Goal: Transaction & Acquisition: Purchase product/service

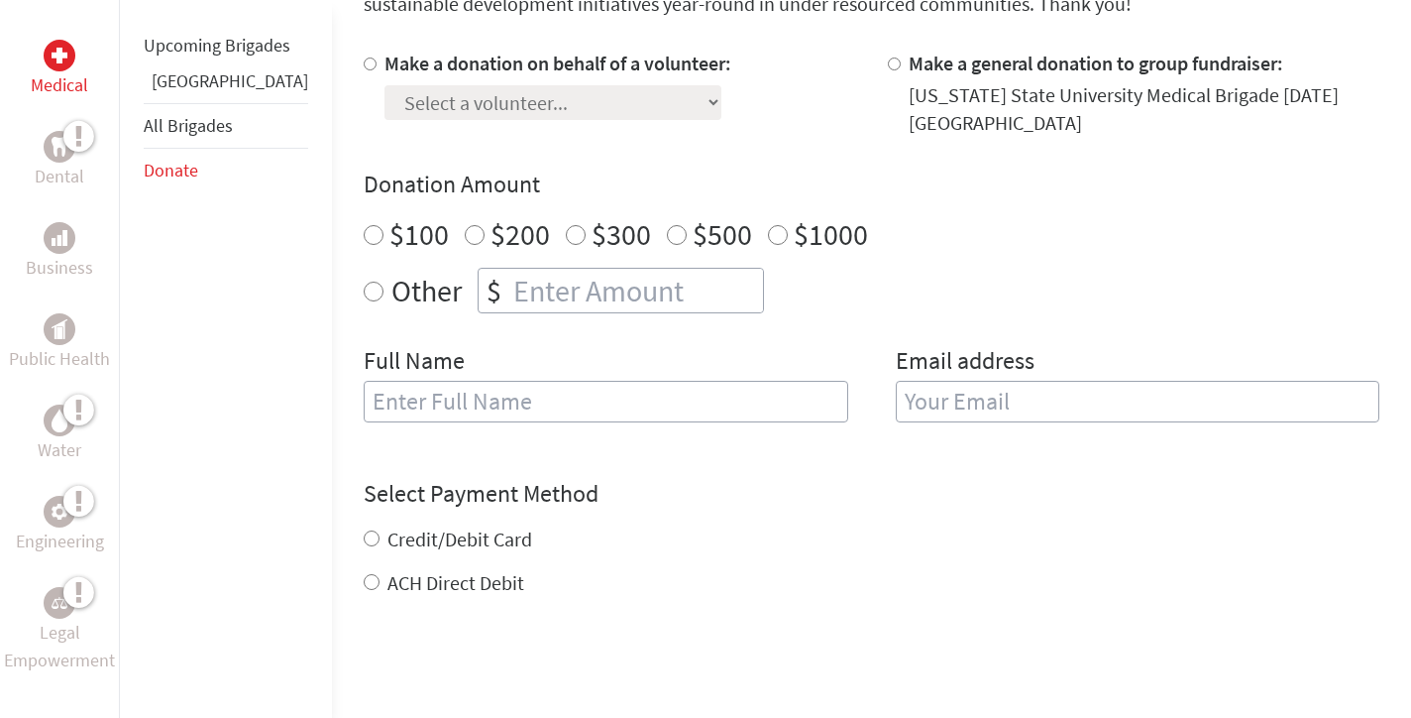
scroll to position [591, 0]
click at [759, 145] on div "Make a donation on behalf of a volunteer: Select a volunteer... [PERSON_NAME] […" at bounding box center [872, 248] width 1016 height 396
click at [364, 66] on input "Make a donation on behalf of a volunteer:" at bounding box center [370, 63] width 13 height 13
radio input "true"
select select "2A2FCB25-3F57-11F0-B8AC-42010A400003"
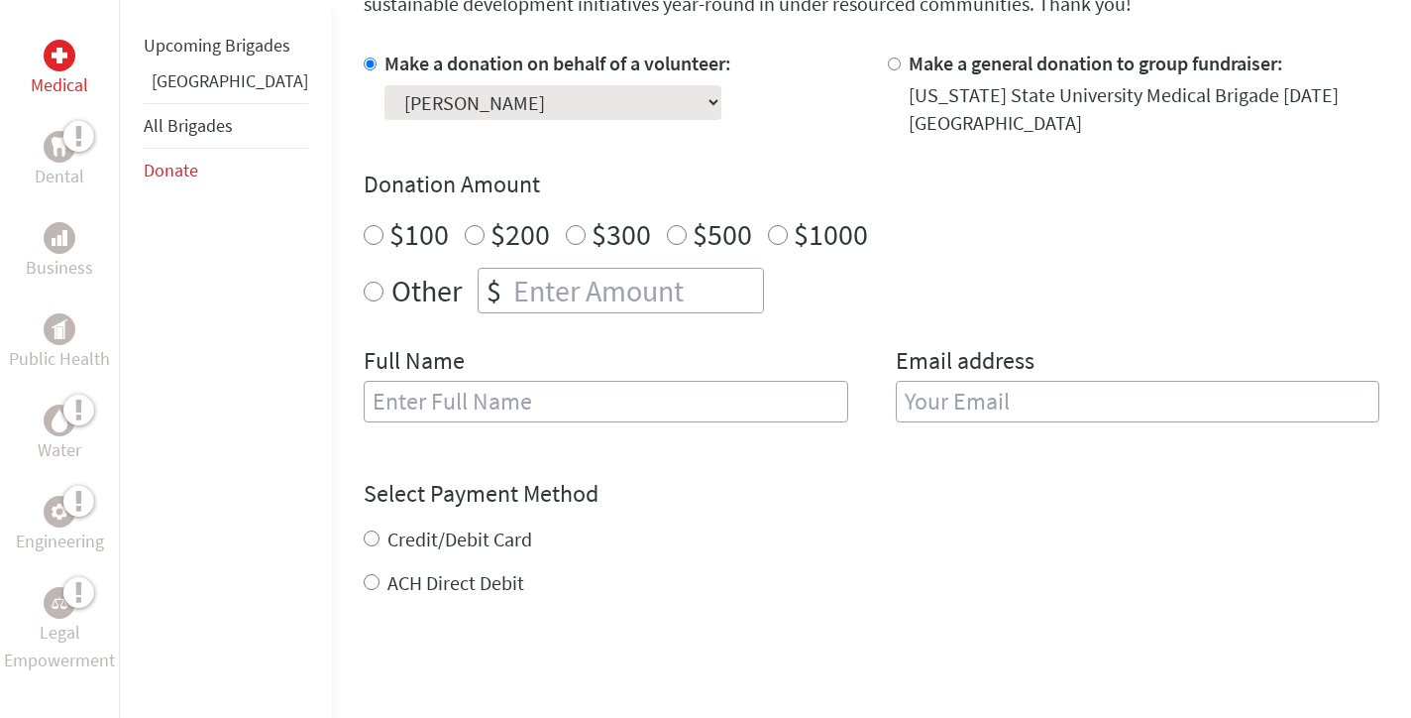
scroll to position [705, 0]
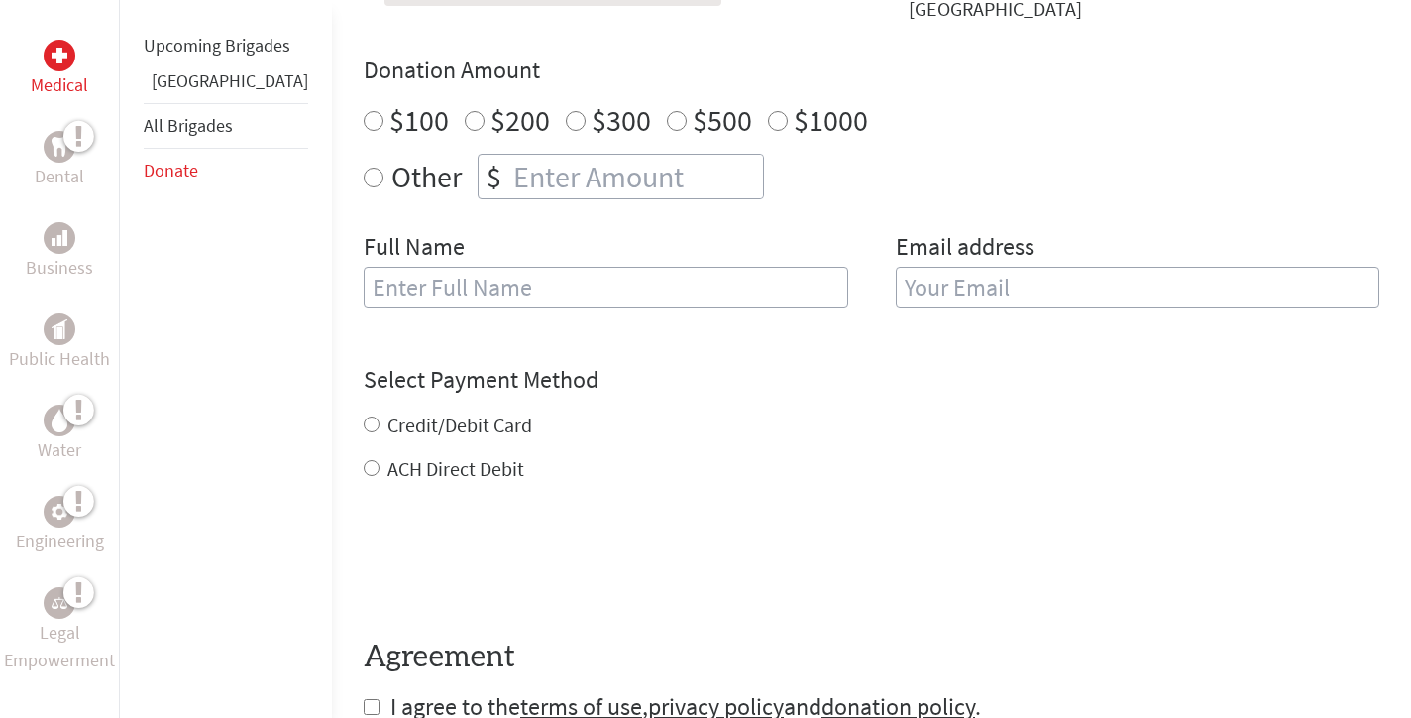
radio input "true"
click at [531, 191] on input "number" at bounding box center [636, 177] width 254 height 44
type input "1250"
click at [785, 442] on div "Credit/Debit Card ACH Direct Debit" at bounding box center [872, 446] width 1016 height 71
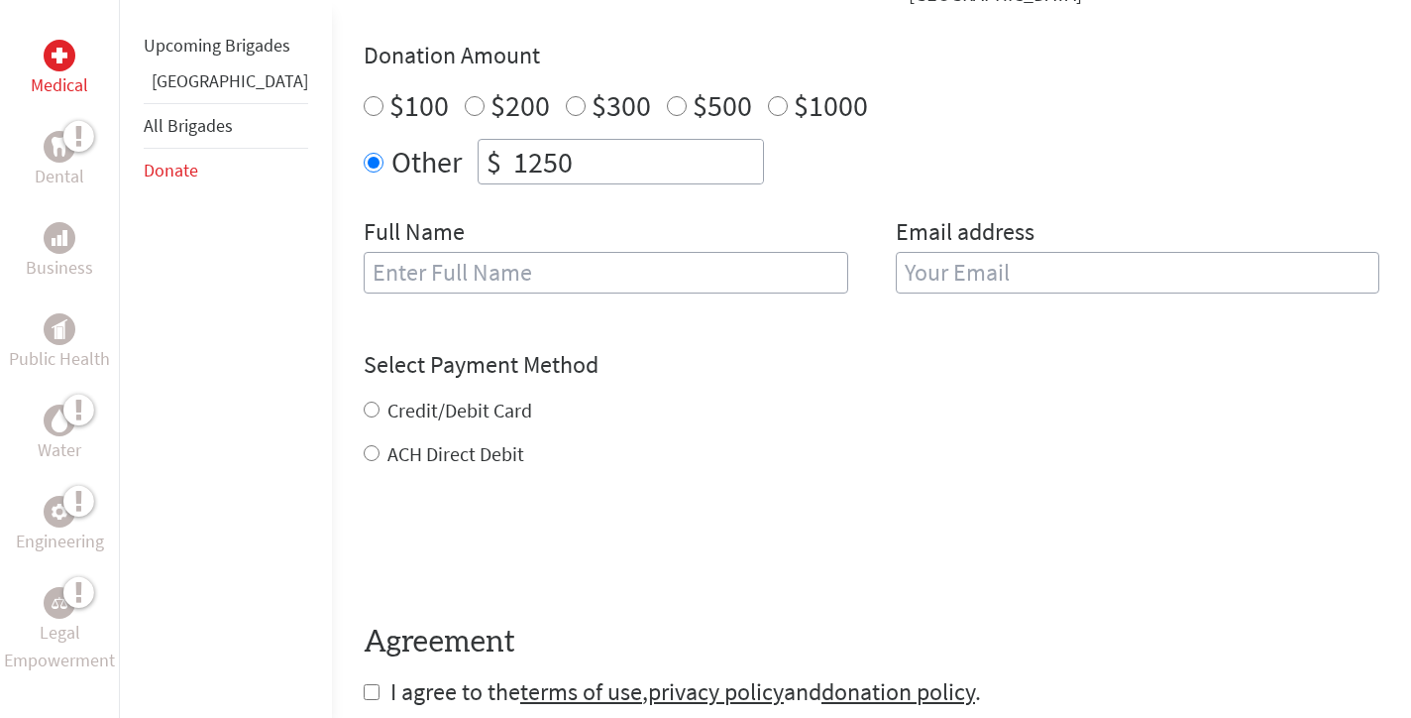
scroll to position [729, 0]
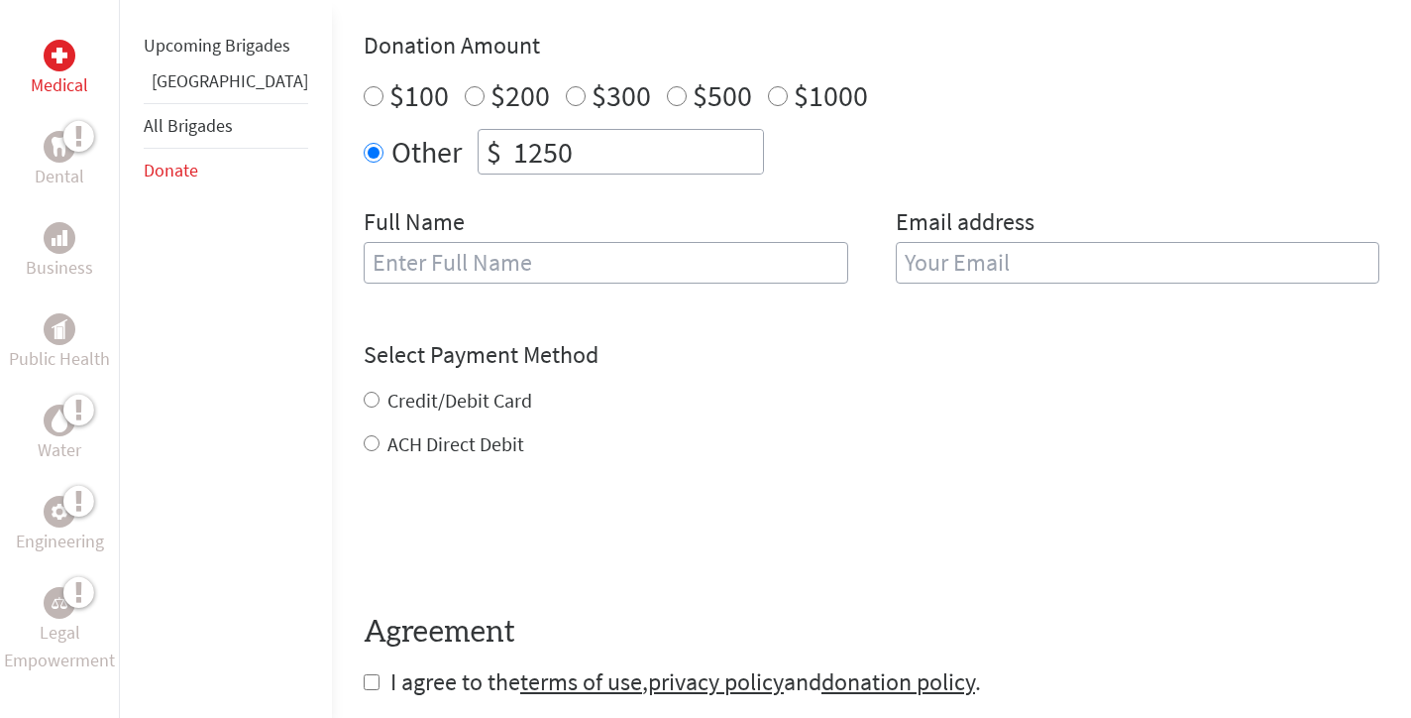
click at [673, 254] on input "text" at bounding box center [606, 263] width 485 height 42
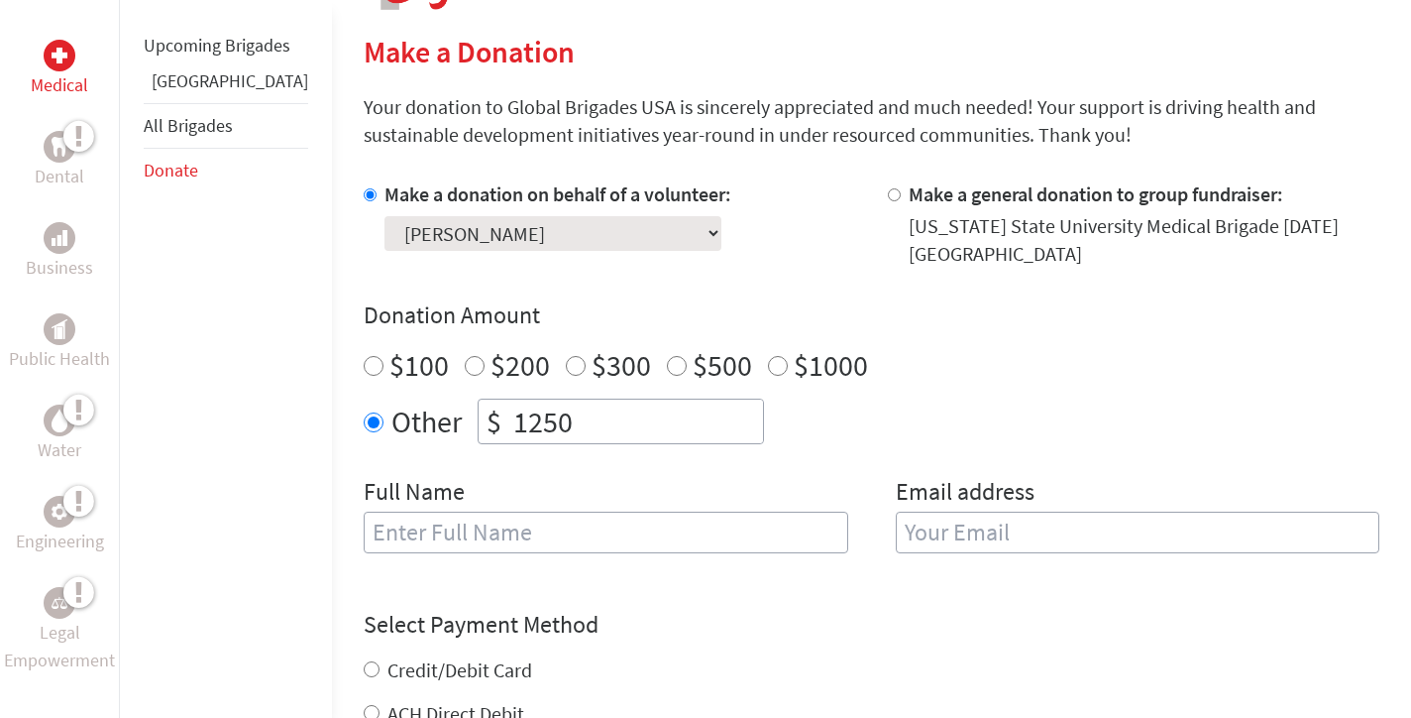
scroll to position [471, 0]
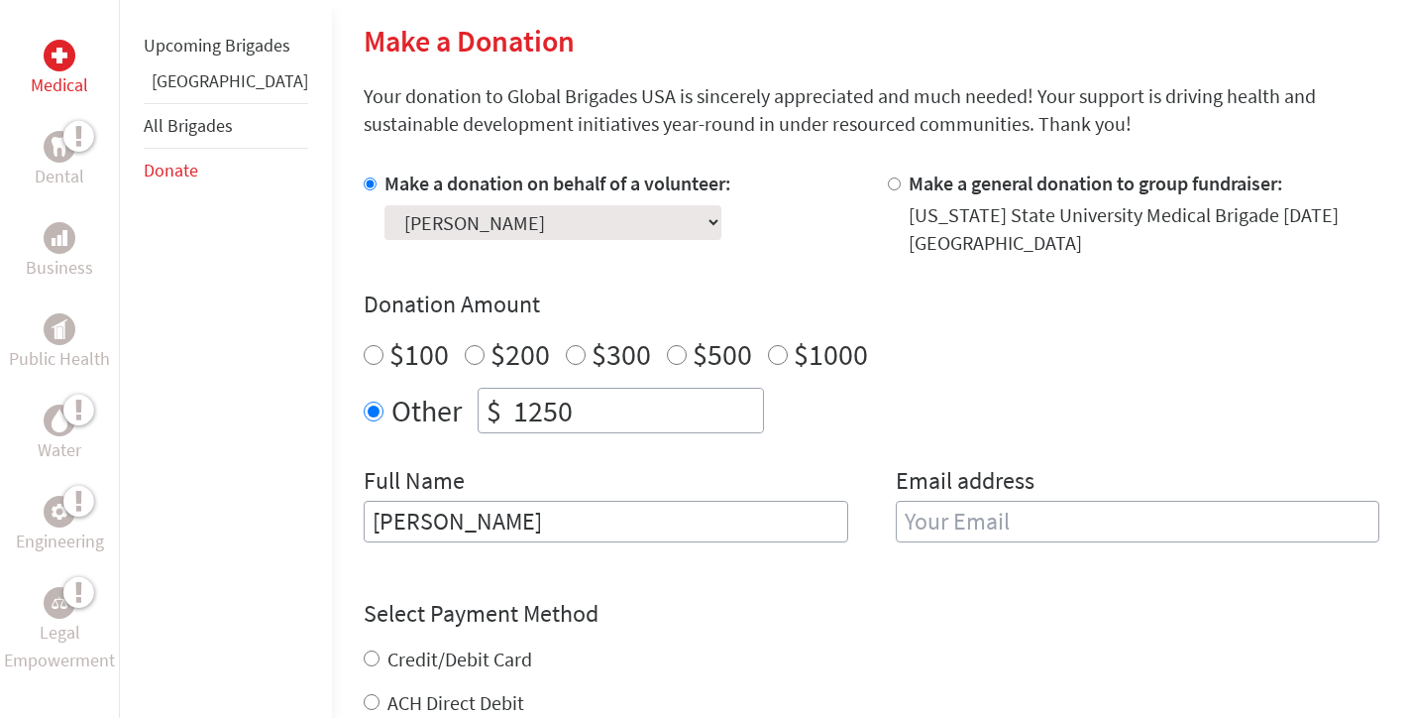
type input "[PERSON_NAME]"
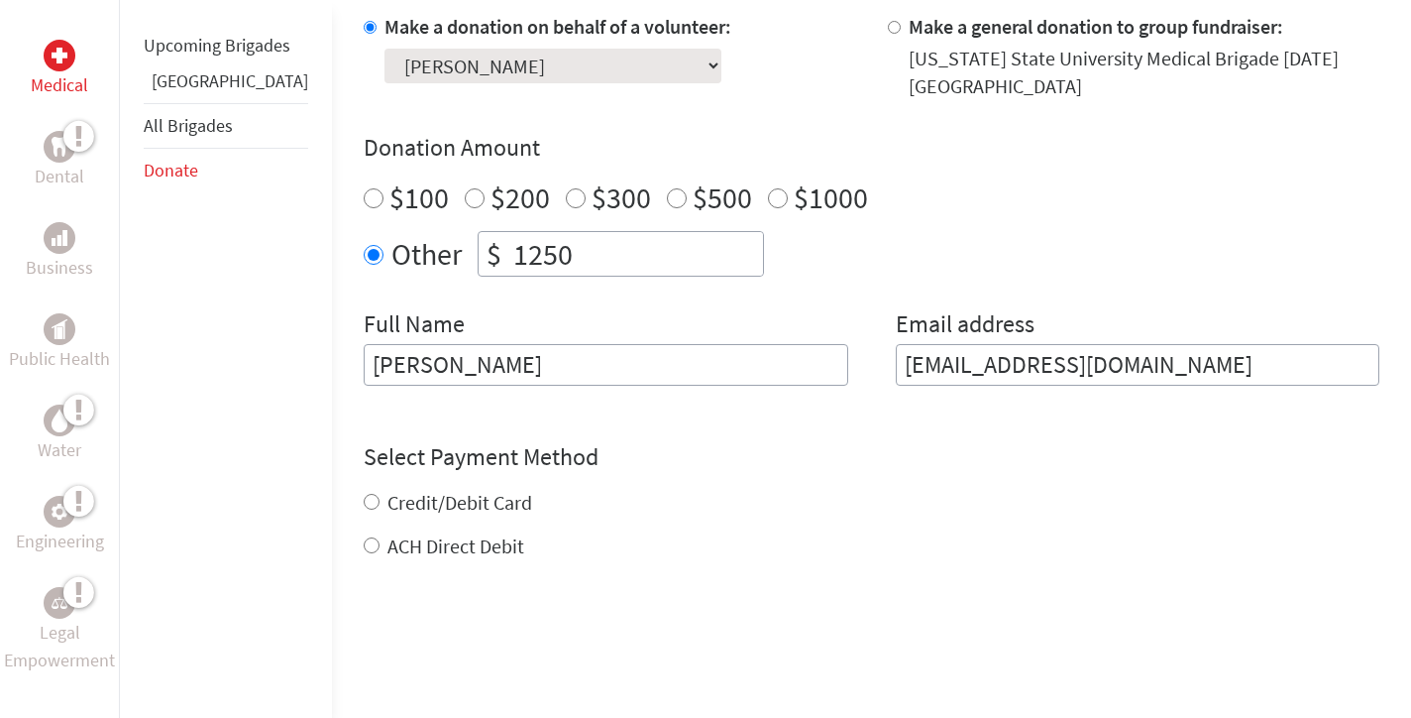
scroll to position [682, 0]
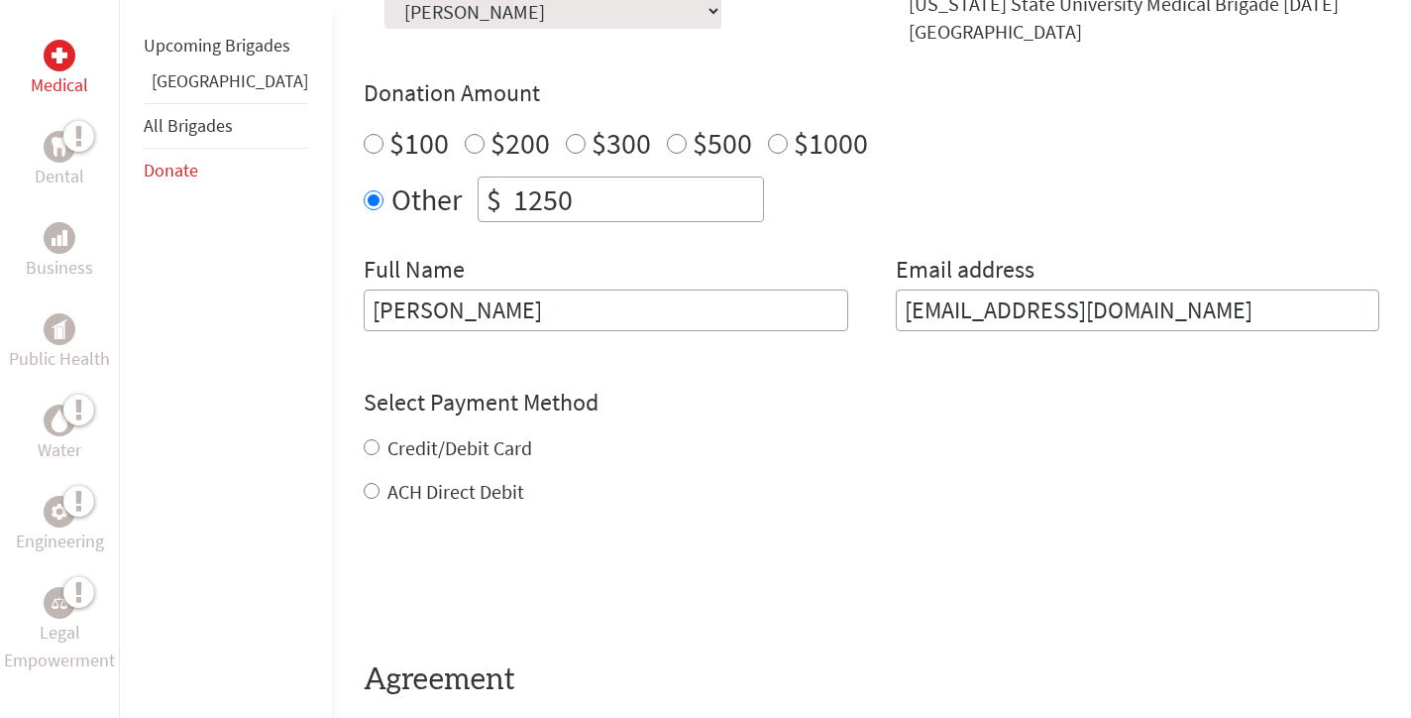
type input "[EMAIL_ADDRESS][DOMAIN_NAME]"
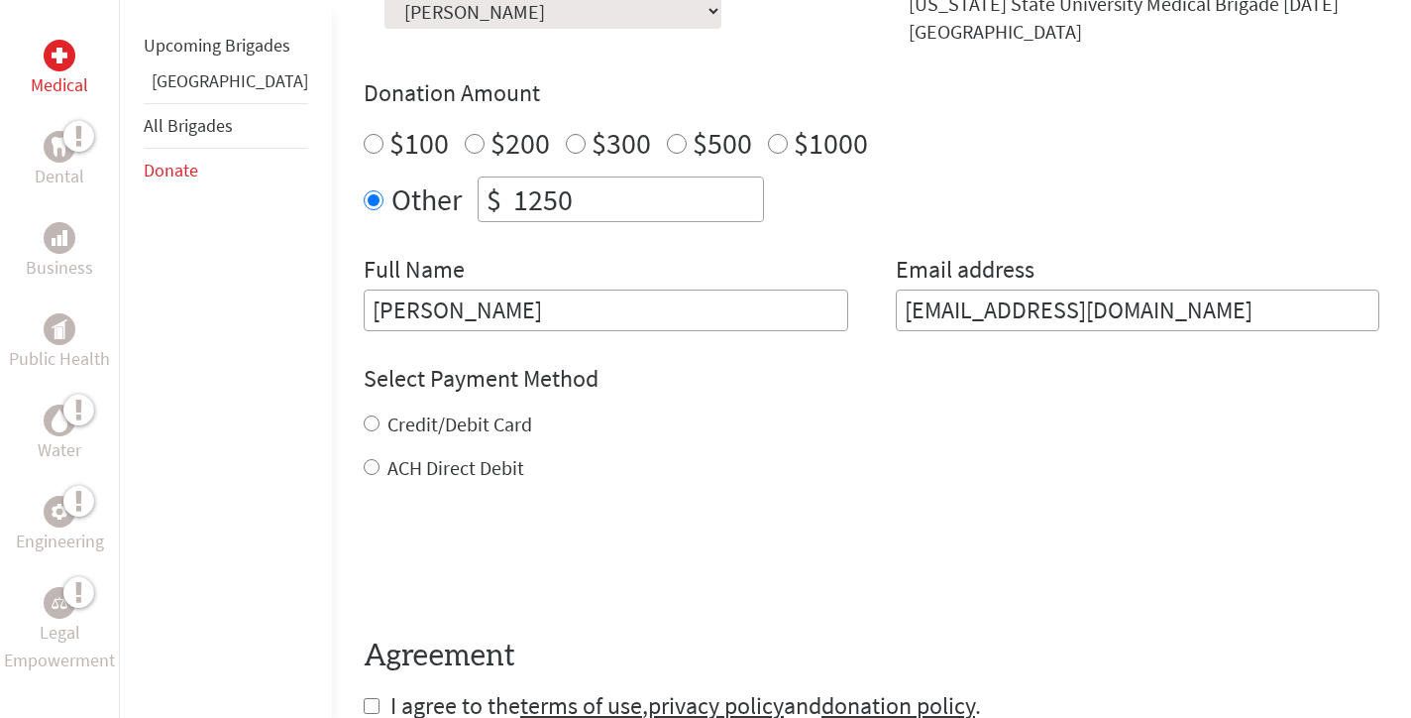
click at [364, 448] on div "Credit/Debit Card ACH Direct Debit" at bounding box center [872, 445] width 1016 height 71
click at [364, 431] on input "Credit/Debit Card" at bounding box center [372, 423] width 16 height 16
radio input "true"
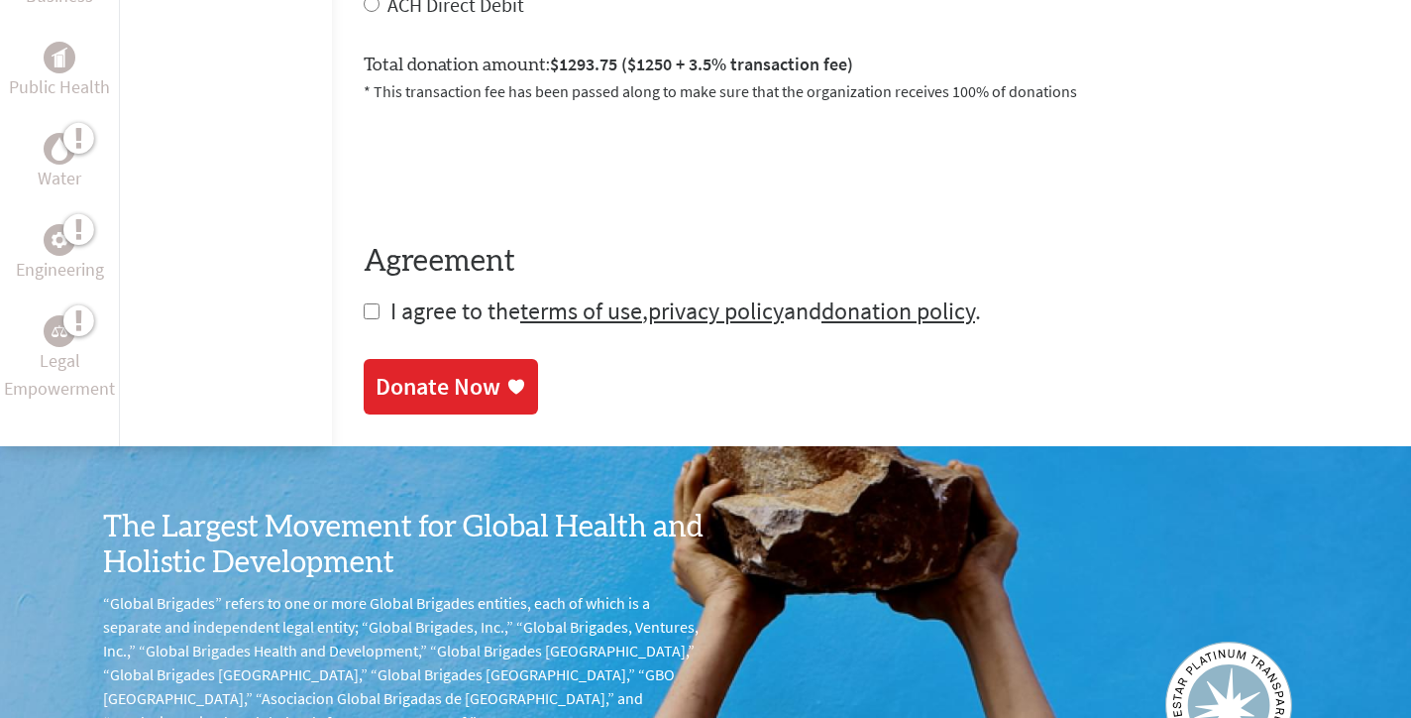
scroll to position [1150, 0]
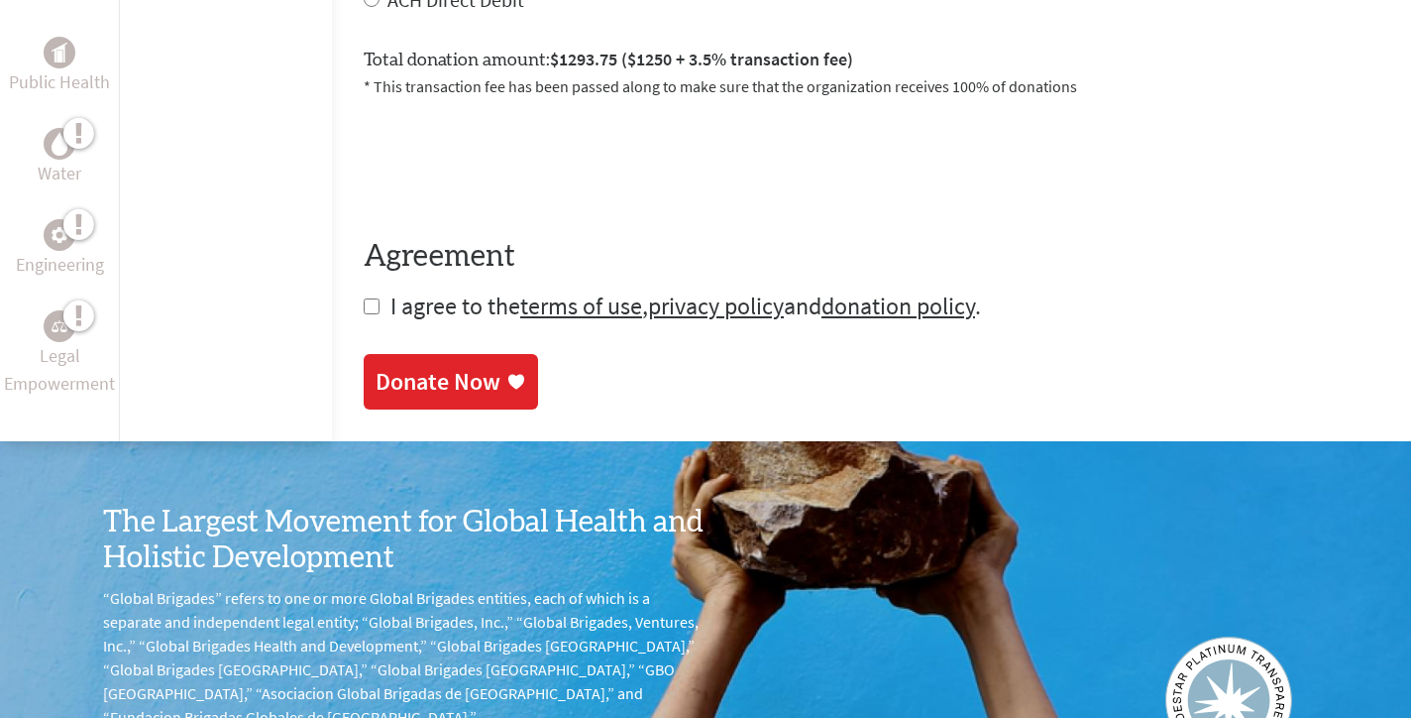
click at [364, 308] on input "checkbox" at bounding box center [372, 306] width 16 height 16
checkbox input "true"
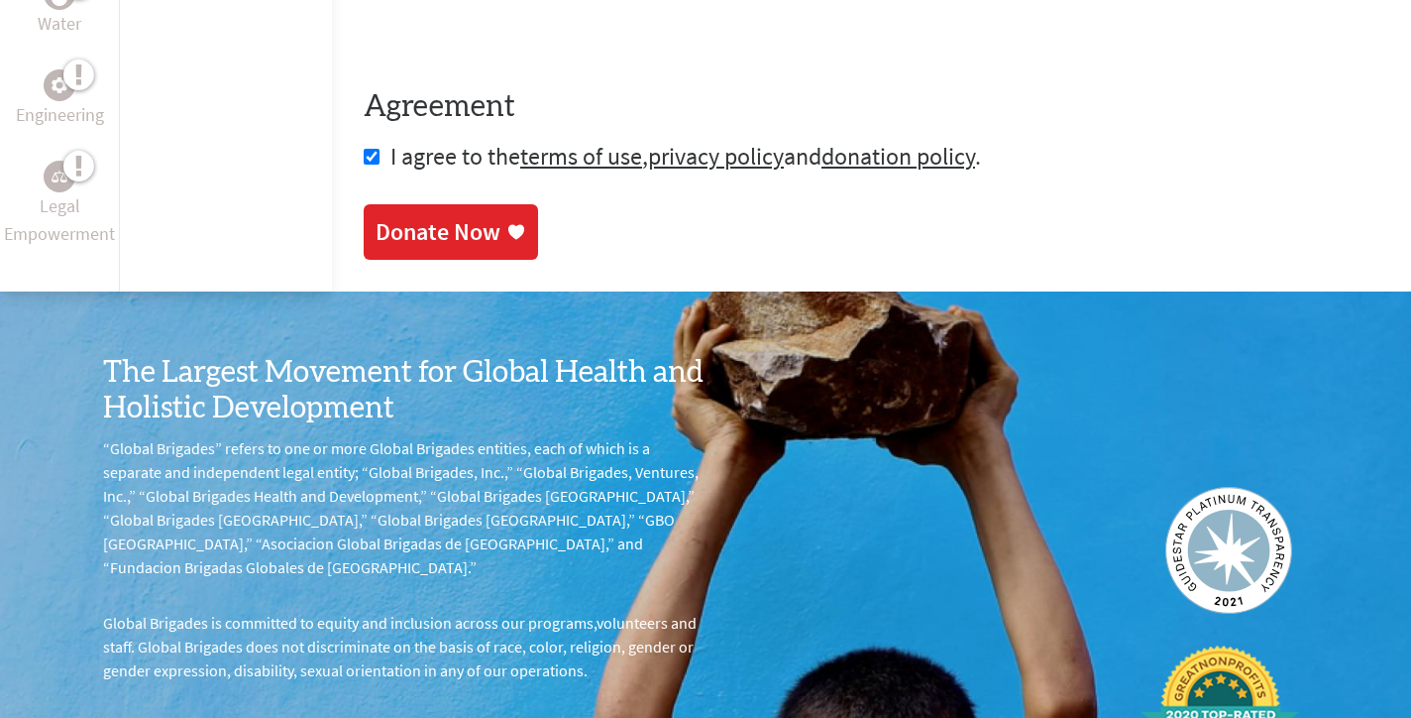
scroll to position [1307, 0]
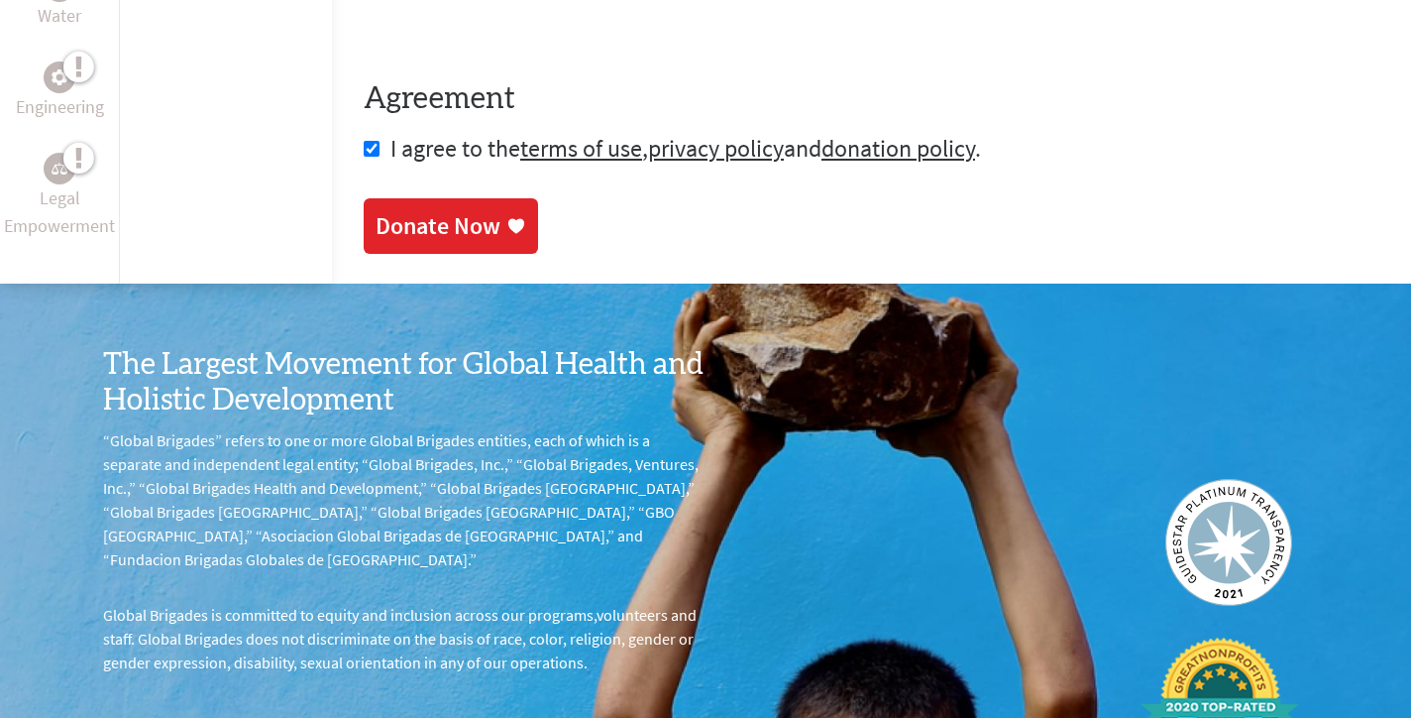
click at [414, 232] on div "Donate Now" at bounding box center [438, 226] width 125 height 32
